Goal: Find specific page/section: Find specific page/section

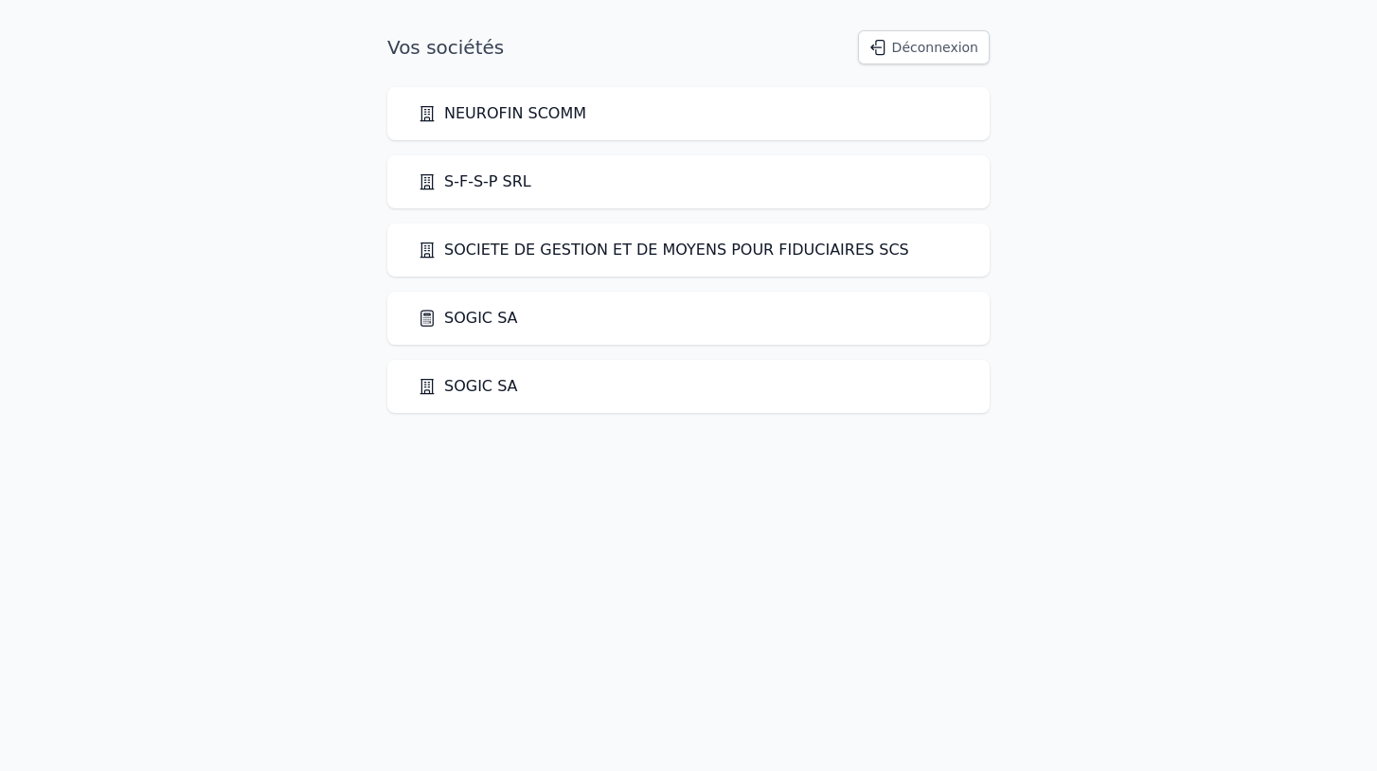
click at [431, 315] on icon at bounding box center [427, 318] width 19 height 19
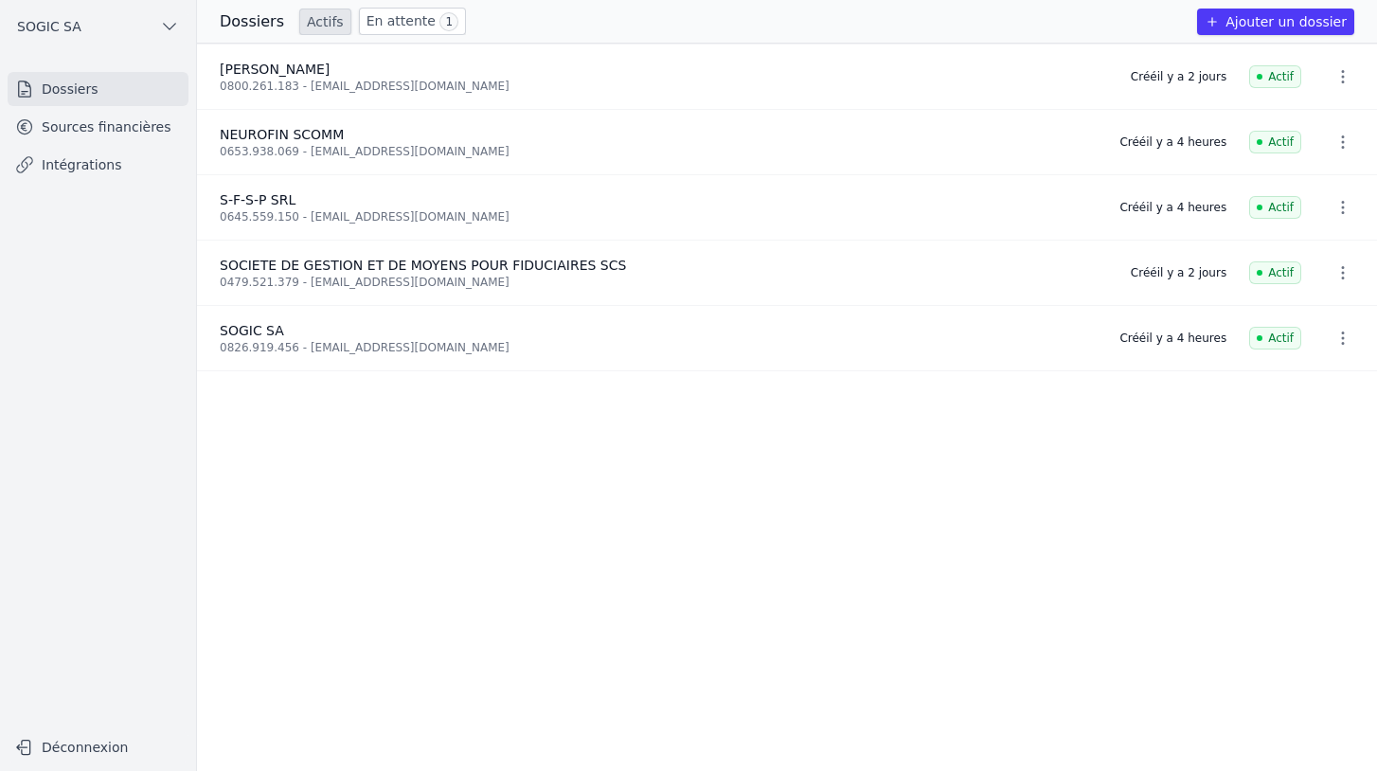
click at [91, 150] on link "Intégrations" at bounding box center [98, 165] width 181 height 34
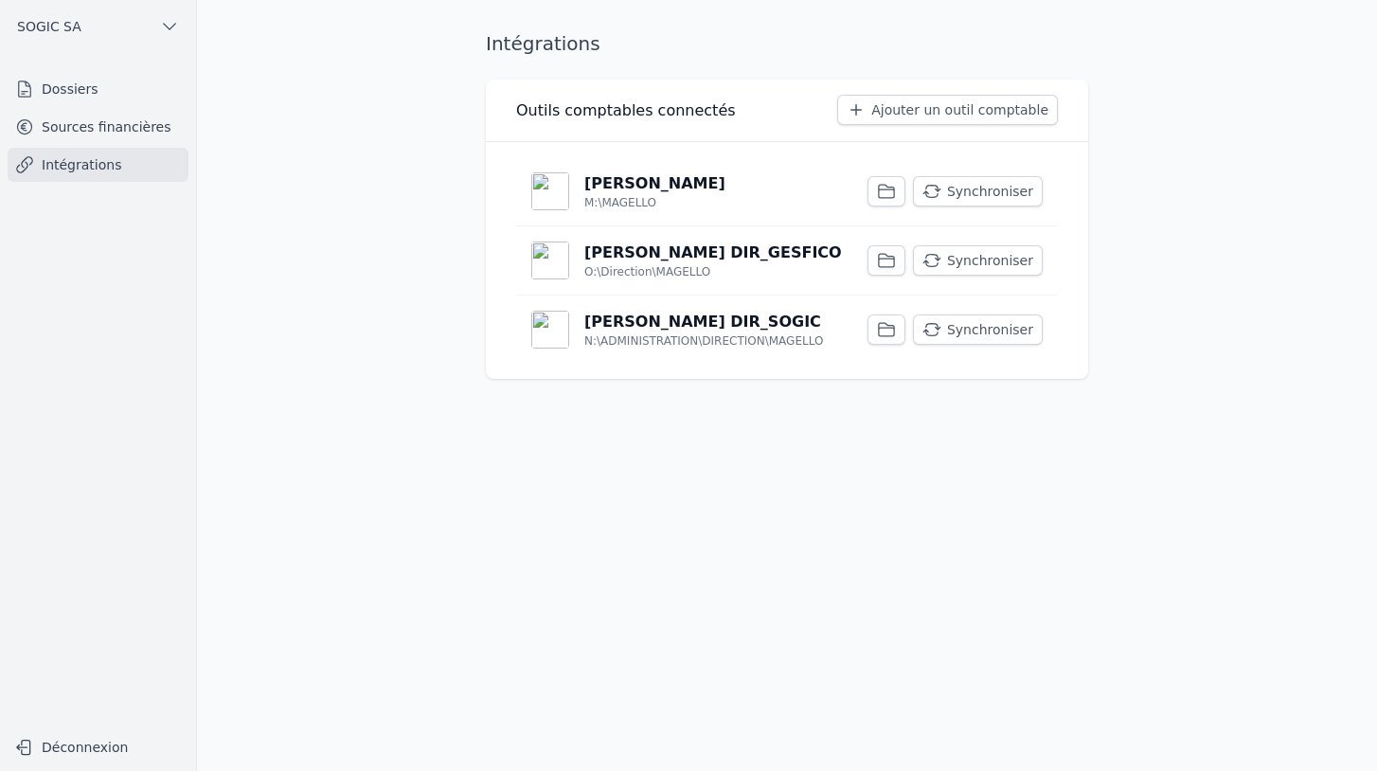
click at [958, 332] on button "Synchroniser" at bounding box center [978, 329] width 130 height 30
drag, startPoint x: 30, startPoint y: 1, endPoint x: 670, endPoint y: 262, distance: 691.3
click at [670, 262] on p "[PERSON_NAME] DIR_GESFICO" at bounding box center [713, 252] width 258 height 23
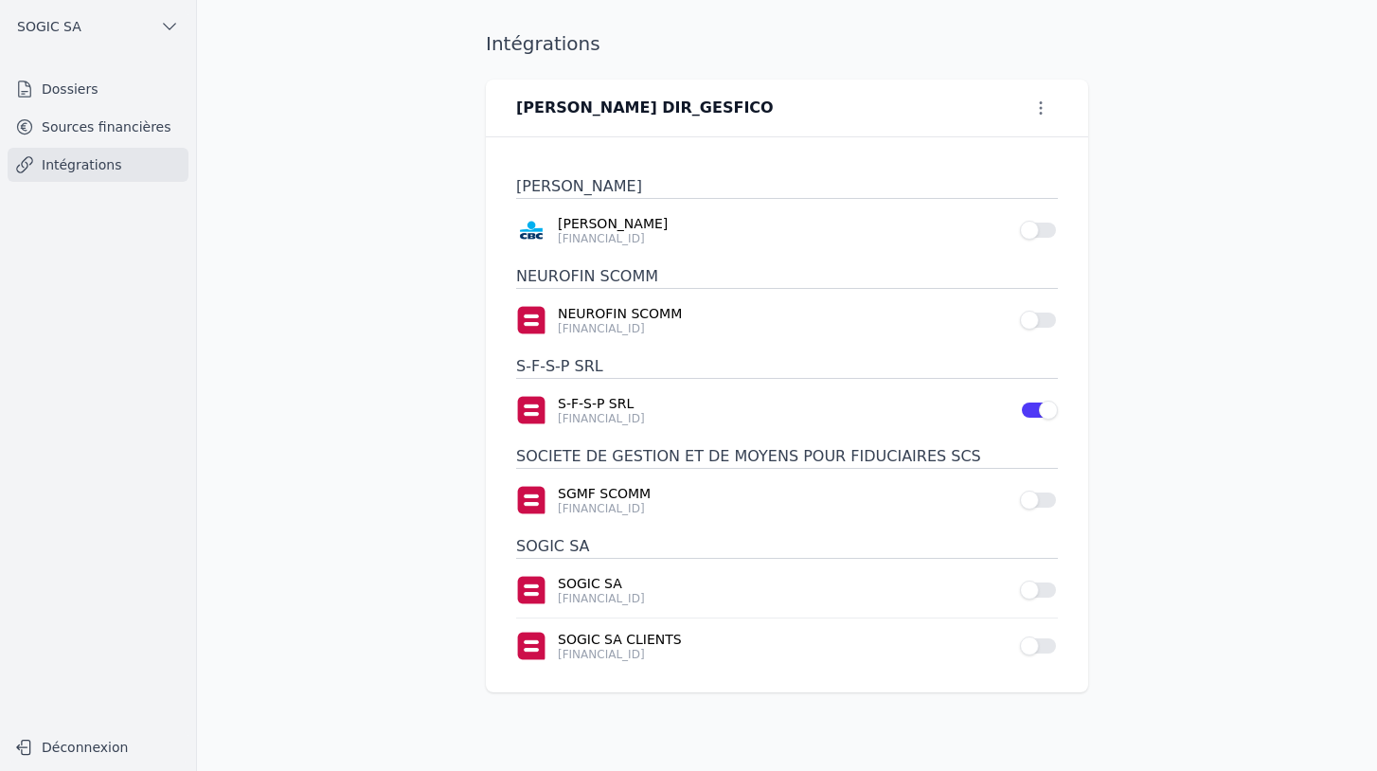
click at [127, 128] on link "Sources financières" at bounding box center [98, 127] width 181 height 34
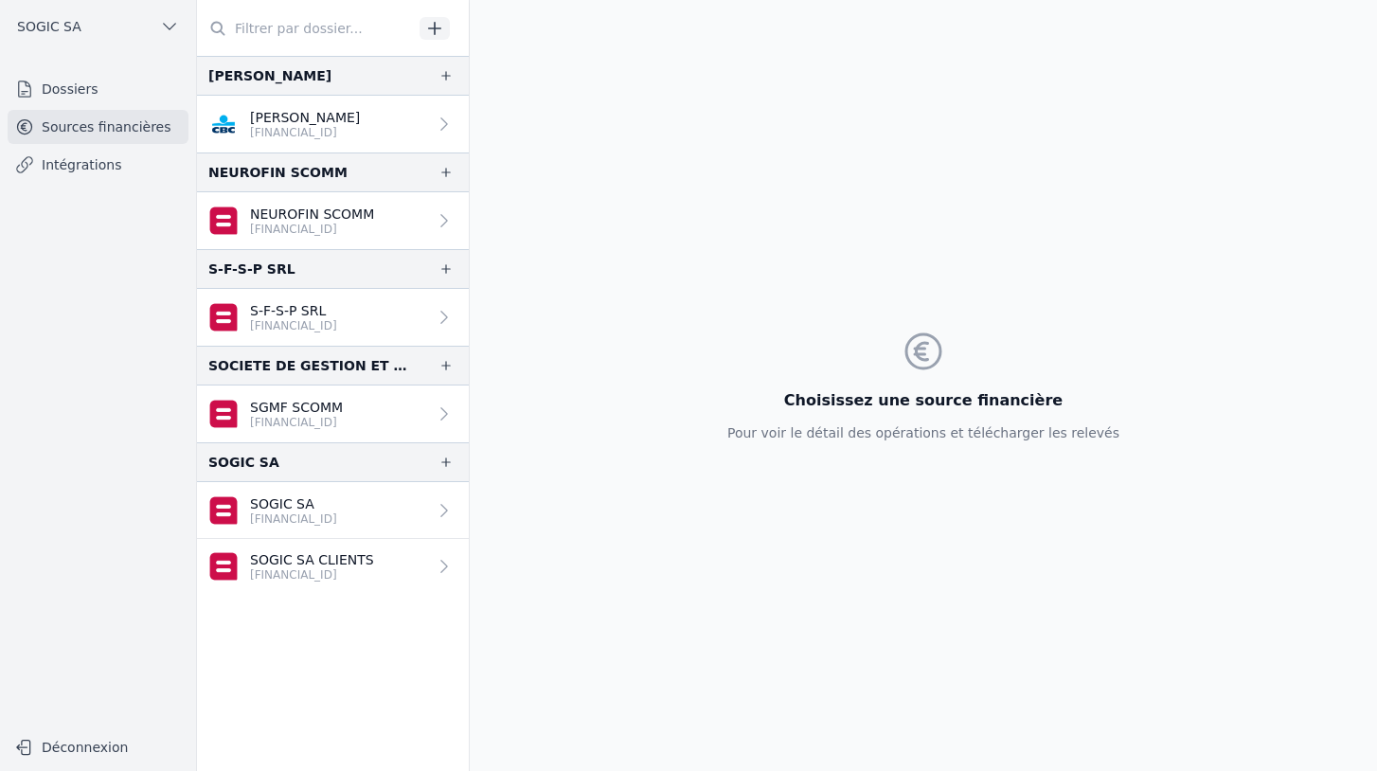
click at [75, 88] on link "Dossiers" at bounding box center [98, 89] width 181 height 34
